Goal: Navigation & Orientation: Find specific page/section

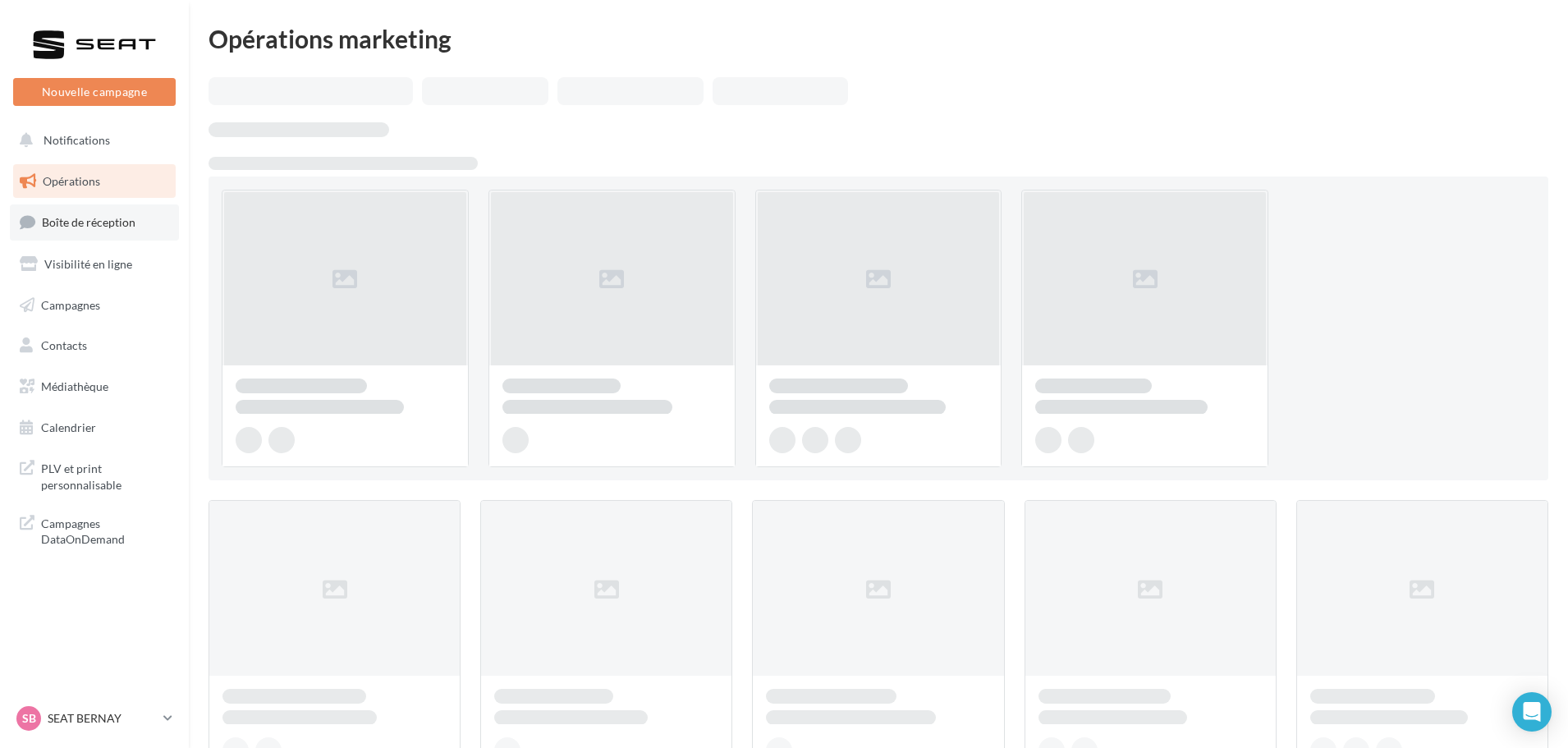
click at [102, 222] on span "Boîte de réception" at bounding box center [89, 222] width 94 height 14
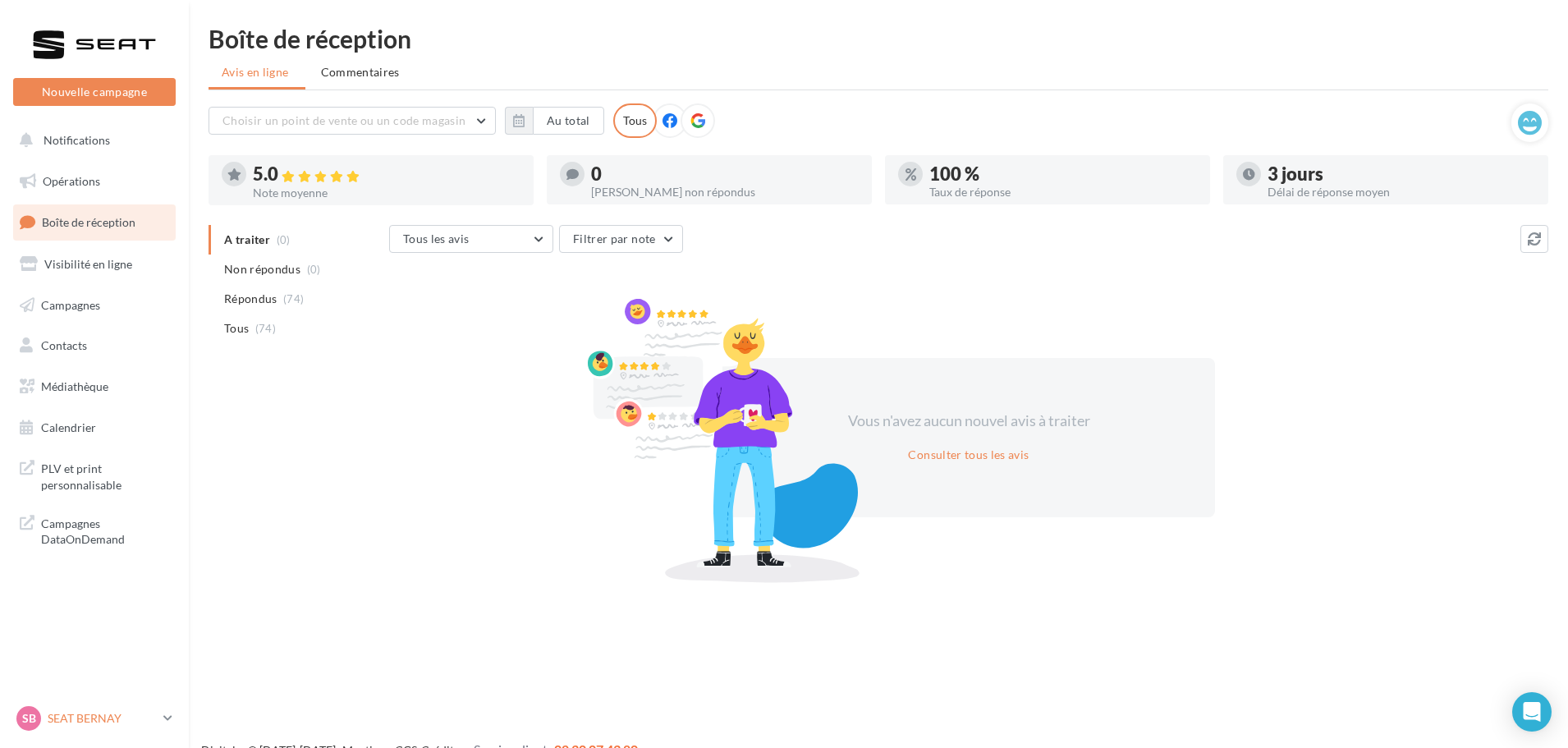
click at [98, 709] on div "SB SEAT BERNAY SEAT-[GEOGRAPHIC_DATA]" at bounding box center [86, 718] width 140 height 25
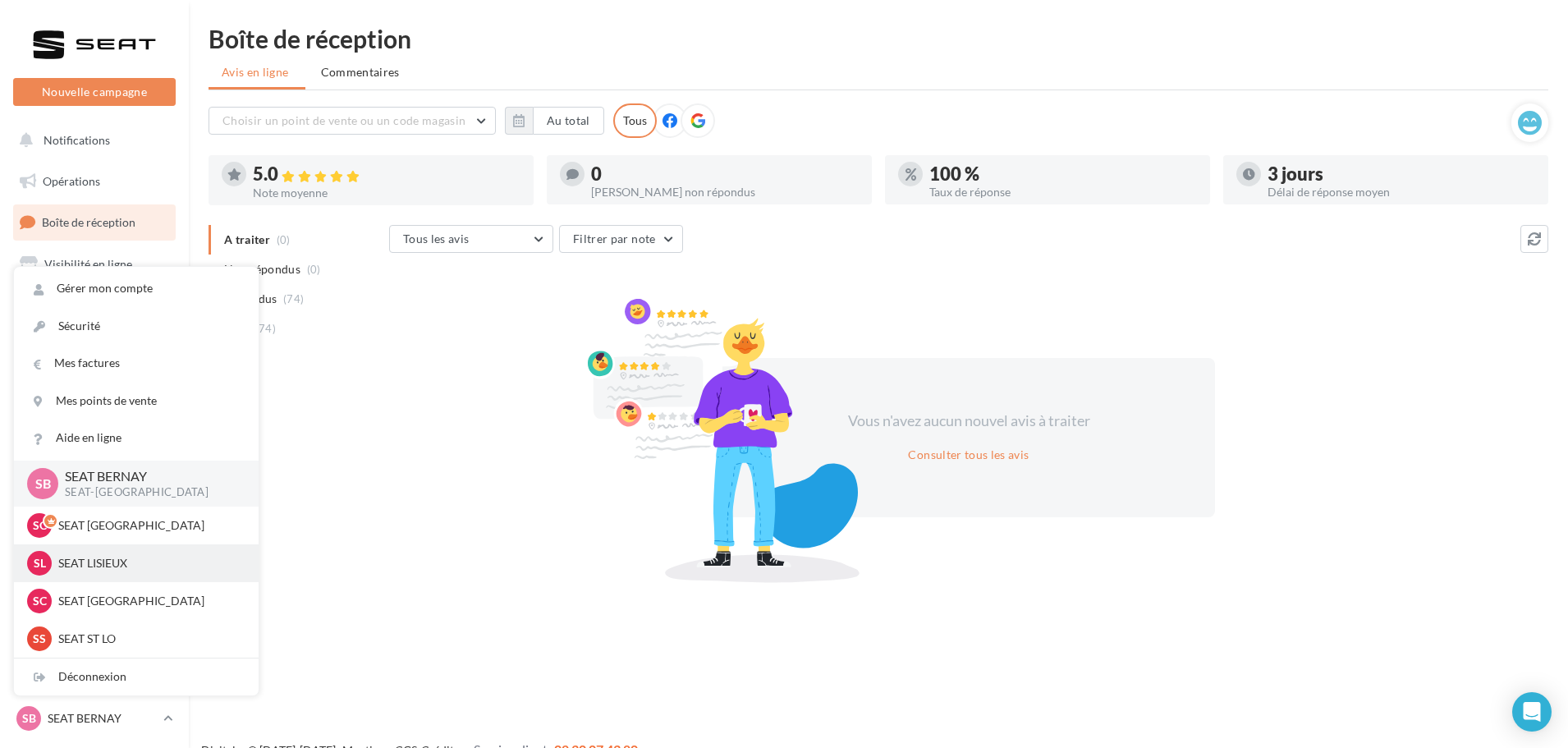
click at [115, 550] on div "SL SEAT LISIEUX SEAT-[GEOGRAPHIC_DATA]" at bounding box center [137, 564] width 244 height 38
click at [115, 560] on p "SEAT LISIEUX" at bounding box center [148, 563] width 180 height 16
